Goal: Information Seeking & Learning: Learn about a topic

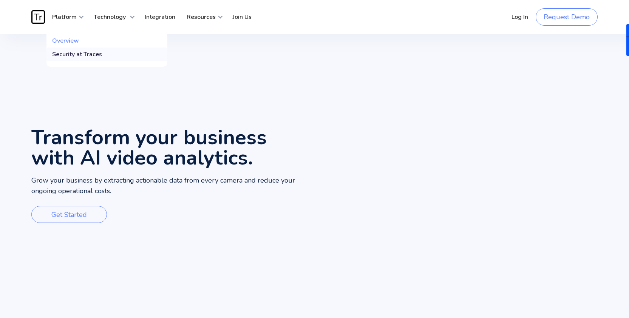
click at [68, 54] on div "Security at Traces" at bounding box center [77, 55] width 50 height 8
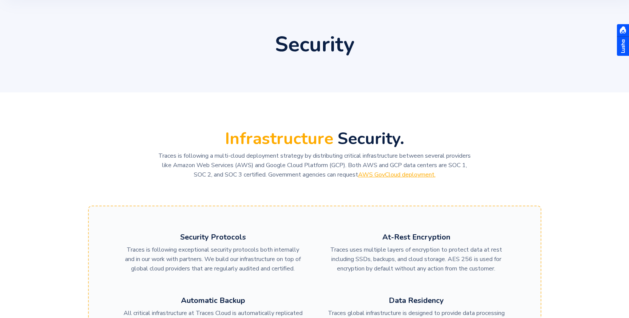
scroll to position [42, 0]
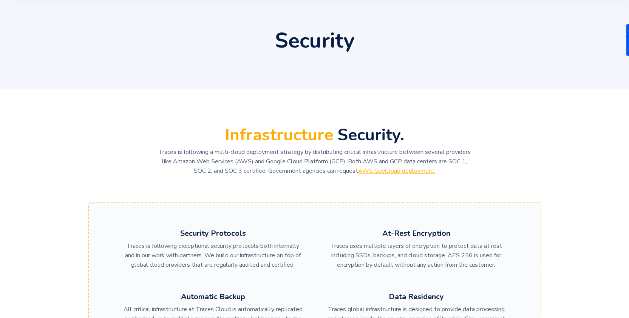
click at [186, 153] on p "Traces is following a multi-cloud deployment strategy by distributing critical …" at bounding box center [314, 162] width 317 height 28
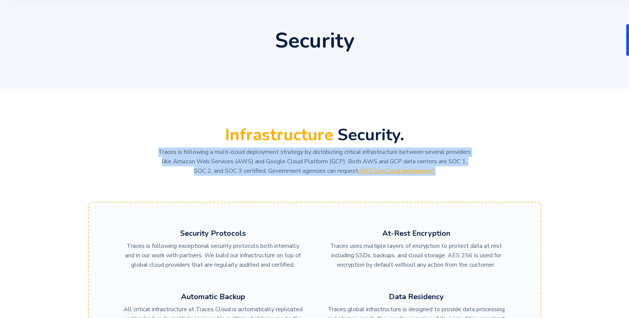
click at [186, 153] on p "Traces is following a multi-cloud deployment strategy by distributing critical …" at bounding box center [314, 162] width 317 height 28
click at [187, 157] on p "Traces is following a multi-cloud deployment strategy by distributing critical …" at bounding box center [314, 162] width 317 height 28
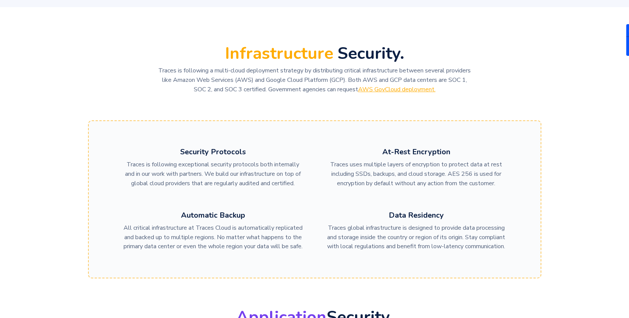
scroll to position [0, 0]
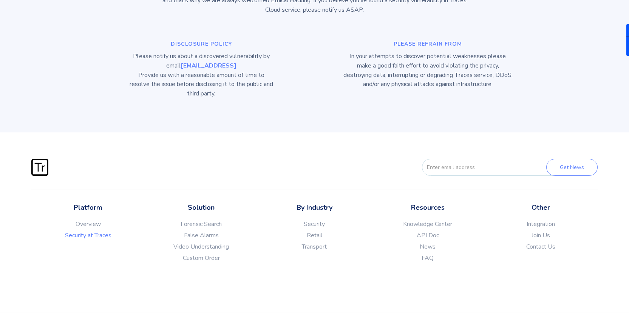
scroll to position [1327, 0]
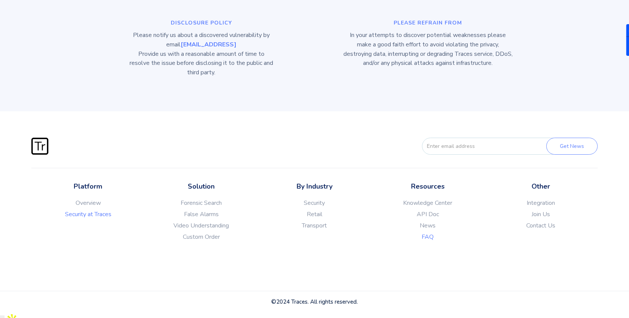
click at [427, 241] on link "FAQ" at bounding box center [427, 237] width 113 height 8
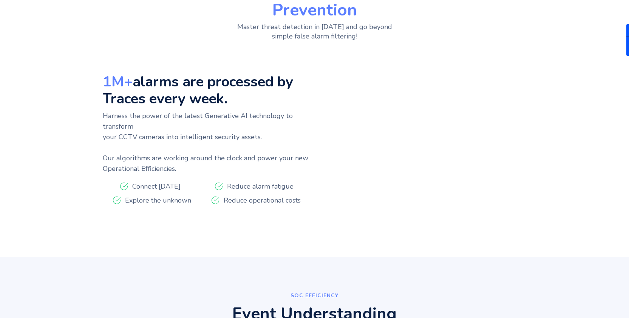
scroll to position [383, 0]
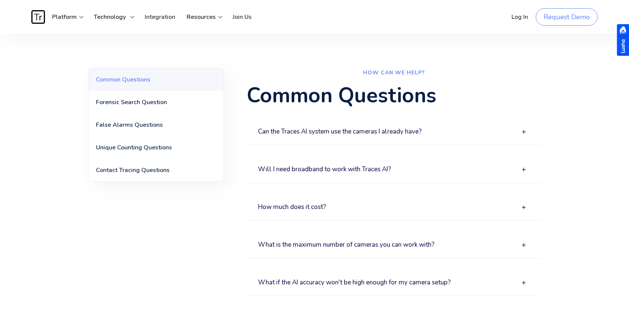
scroll to position [25, 0]
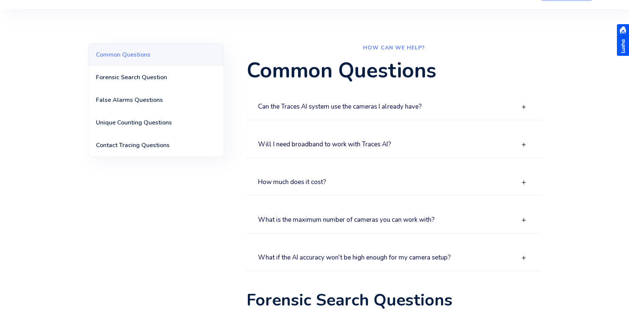
click at [423, 188] on div "How much does it cost?" at bounding box center [394, 183] width 295 height 26
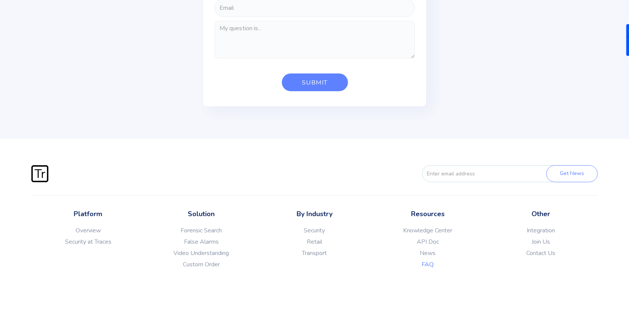
scroll to position [1778, 0]
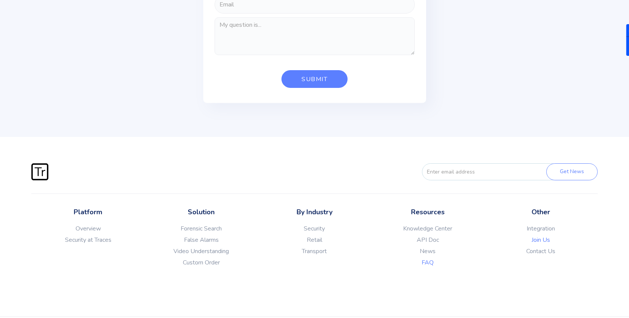
click at [542, 244] on link "Join Us" at bounding box center [540, 240] width 113 height 8
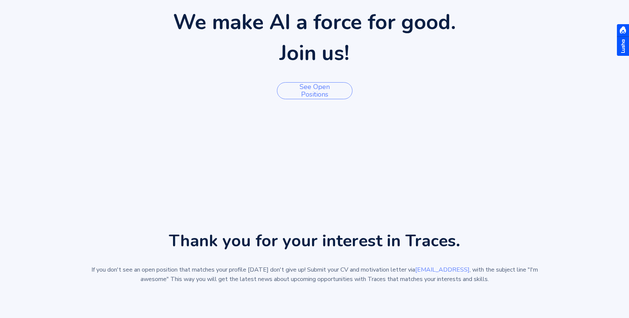
scroll to position [130, 0]
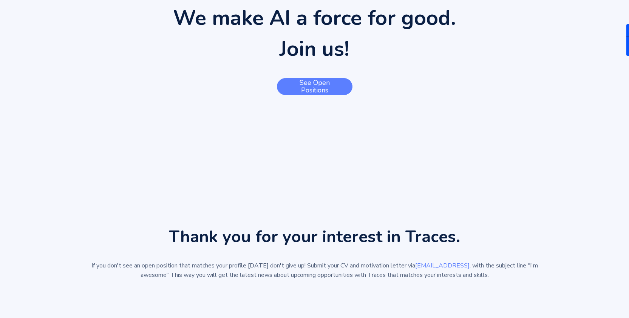
click at [316, 90] on link "See open positions" at bounding box center [315, 86] width 76 height 17
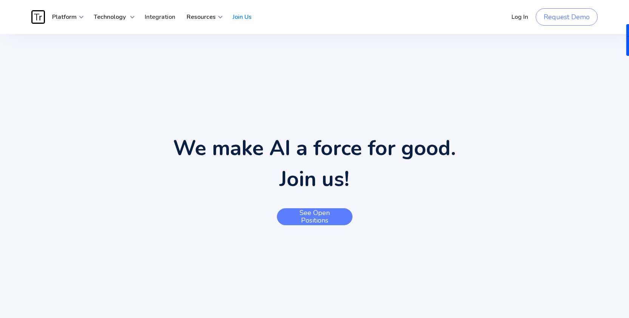
click at [327, 211] on link "See open positions" at bounding box center [315, 216] width 76 height 17
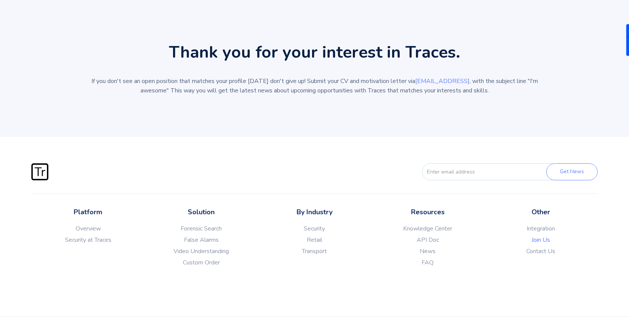
scroll to position [335, 0]
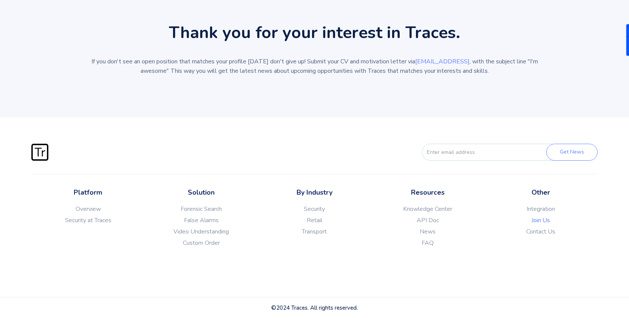
scroll to position [130, 0]
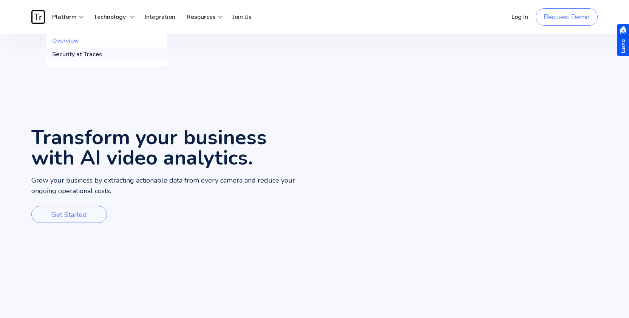
click at [79, 55] on div "Security at Traces" at bounding box center [77, 55] width 50 height 8
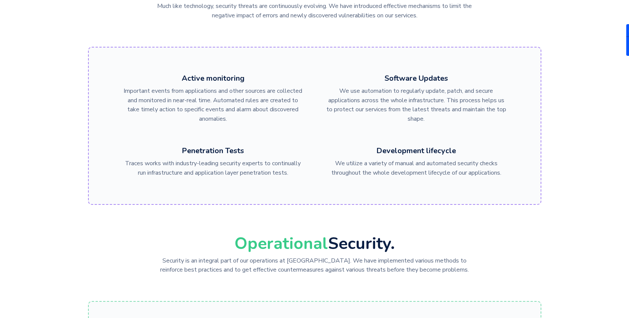
scroll to position [452, 0]
